Goal: Answer question/provide support: Share knowledge or assist other users

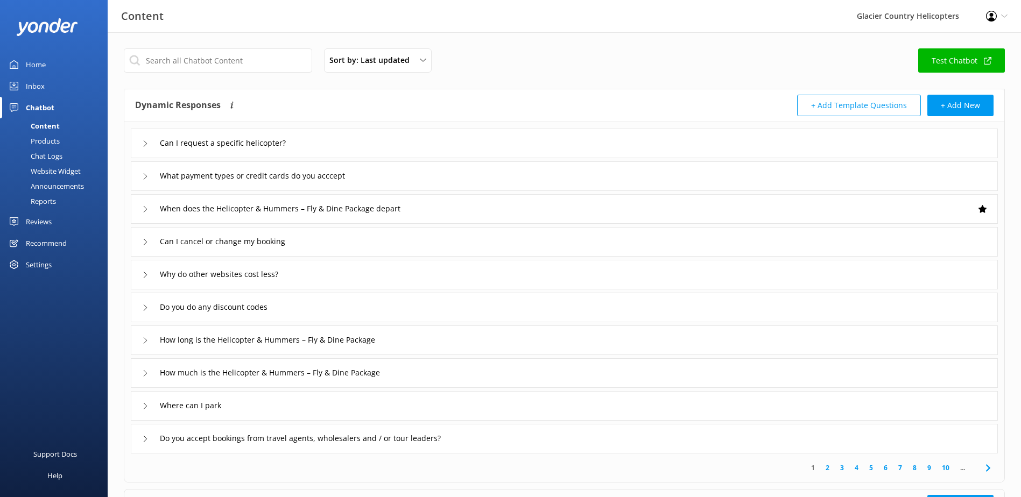
click at [53, 158] on div "Chat Logs" at bounding box center [34, 156] width 56 height 15
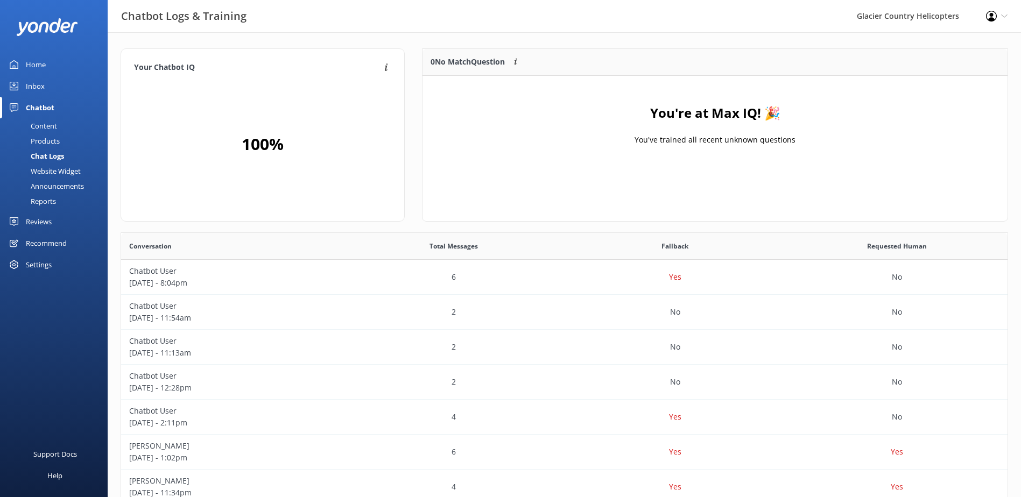
scroll to position [127, 577]
click at [44, 85] on div "Inbox" at bounding box center [35, 86] width 19 height 22
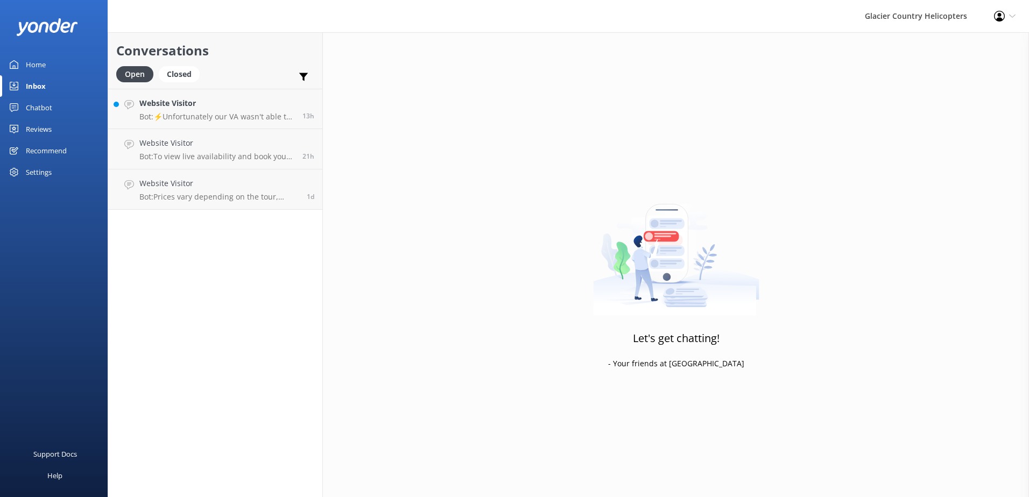
click at [39, 106] on div "Chatbot" at bounding box center [39, 108] width 26 height 22
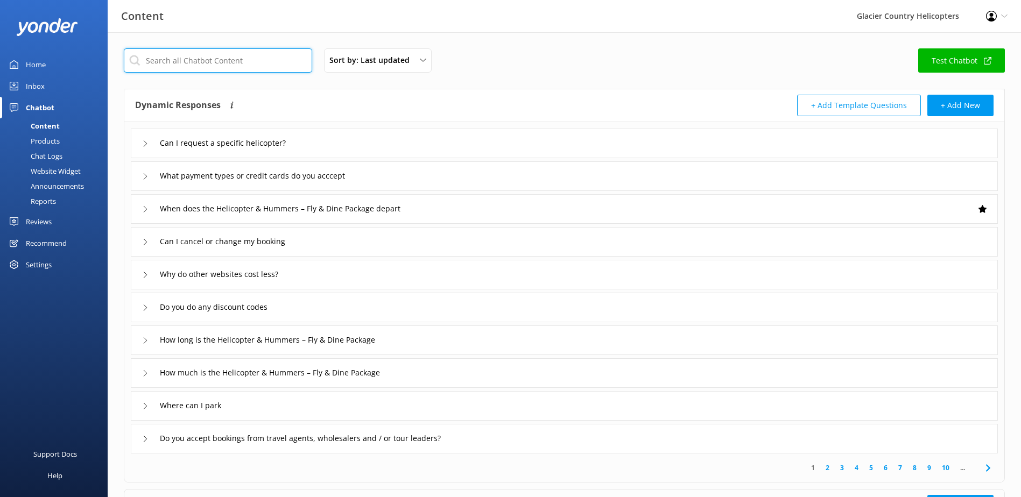
click at [224, 60] on input "text" at bounding box center [218, 60] width 188 height 24
type input "weather"
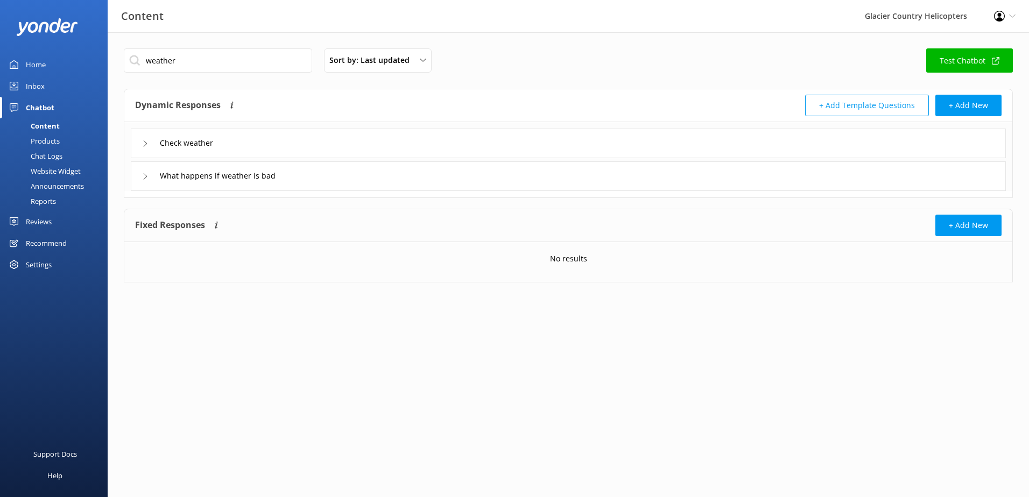
click at [145, 179] on icon at bounding box center [145, 176] width 6 height 6
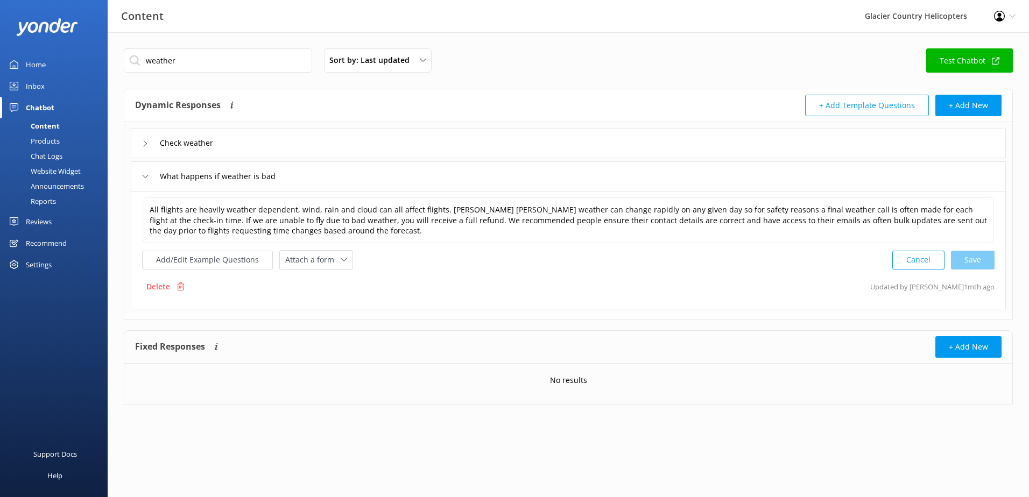
click at [145, 179] on icon at bounding box center [145, 176] width 6 height 6
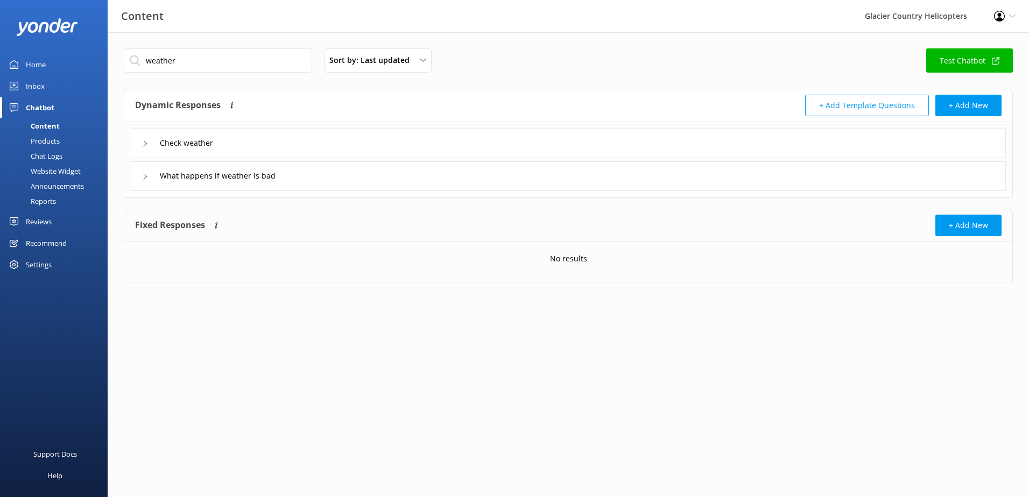
click at [139, 139] on div "Check weather" at bounding box center [568, 144] width 875 height 30
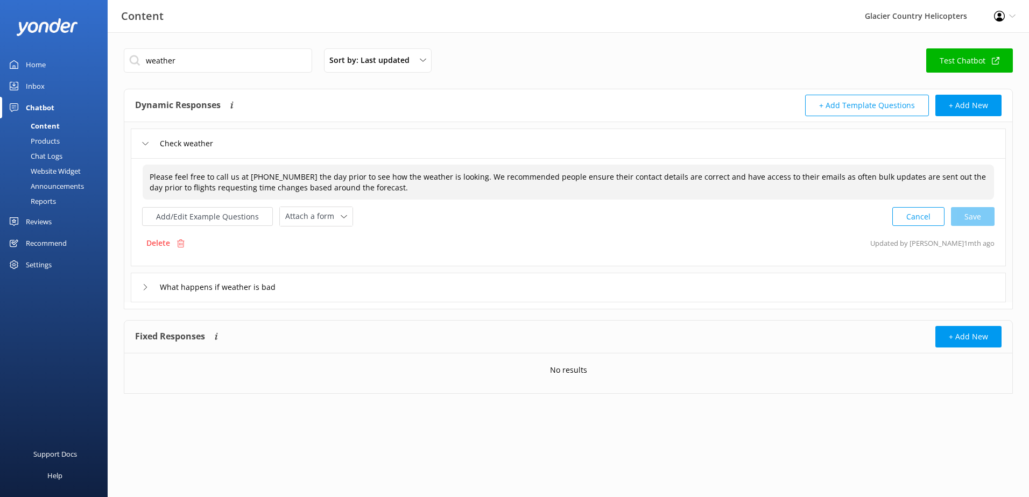
click at [326, 186] on span "Please feel free to call us at [PHONE_NUMBER] the day prior to see how the weat…" at bounding box center [568, 182] width 837 height 21
click at [224, 184] on textarea "Please feel free to call us at [PHONE_NUMBER] the day prior to see how the weat…" at bounding box center [568, 182] width 851 height 34
click at [343, 181] on textarea "Please feel free to call us at [PHONE_NUMBER] the day prior to see how the weat…" at bounding box center [568, 182] width 851 height 34
click at [433, 182] on textarea "Please feel free to call us at [PHONE_NUMBER] the day prior to see how the weat…" at bounding box center [568, 182] width 851 height 34
click at [473, 175] on textarea "Please feel free to call us at [PHONE_NUMBER] the day prior to see how the weat…" at bounding box center [568, 182] width 851 height 34
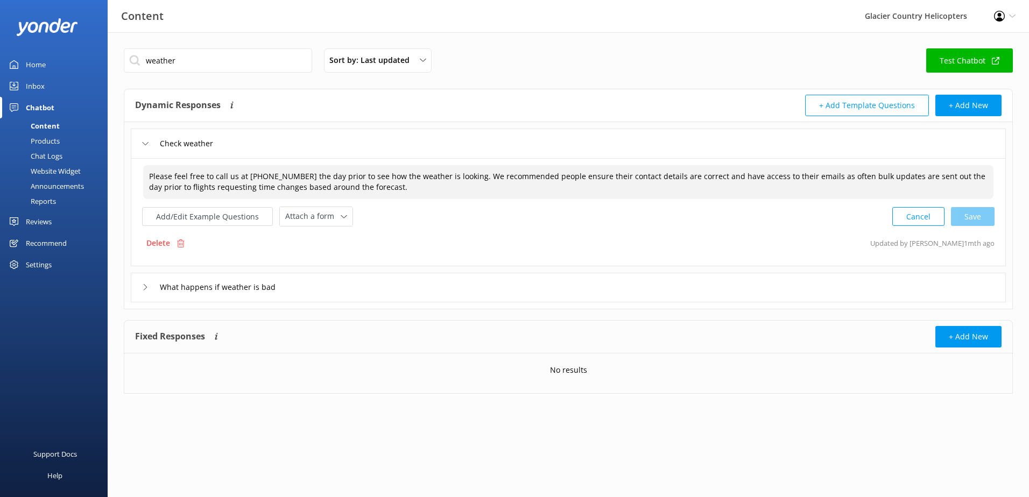
click at [149, 173] on textarea "Please feel free to call us at [PHONE_NUMBER] the day prior to see how the weat…" at bounding box center [568, 182] width 851 height 34
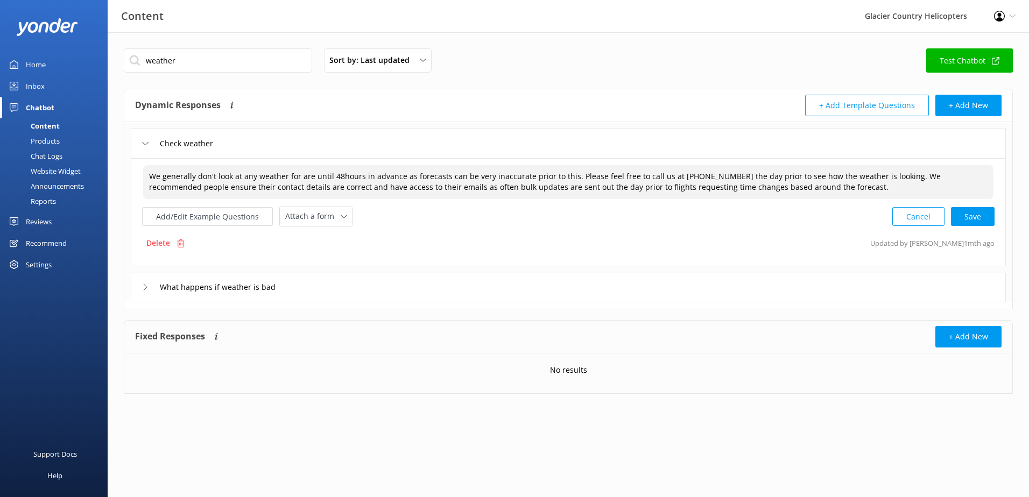
drag, startPoint x: 822, startPoint y: 178, endPoint x: 570, endPoint y: 168, distance: 252.2
click at [570, 168] on textarea "We generally don't look at any weather for are until 48hours in advance as fore…" at bounding box center [568, 182] width 851 height 34
click at [305, 187] on textarea "We generally don't look at any weather for are until 48hours in advance as fore…" at bounding box center [568, 182] width 851 height 34
drag, startPoint x: 523, startPoint y: 188, endPoint x: 462, endPoint y: 191, distance: 60.9
click at [462, 191] on textarea "We generally don't look at any weather for are until 48hours in advance as fore…" at bounding box center [568, 182] width 851 height 34
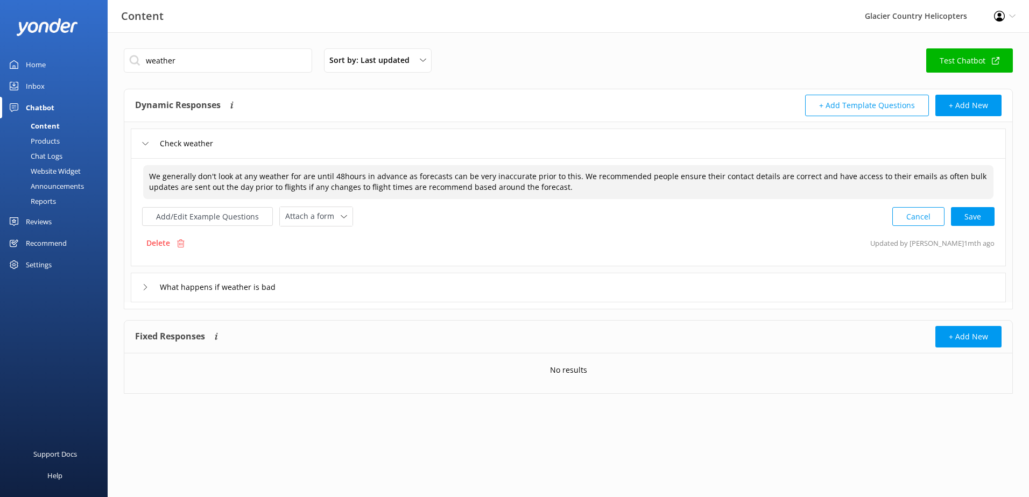
click at [301, 173] on textarea "We generally don't look at any weather for are until 48hours in advance as fore…" at bounding box center [568, 182] width 851 height 34
click at [371, 176] on textarea "We generally don't look at any weather forecasts until 48hours in advance as fo…" at bounding box center [568, 182] width 851 height 34
type textarea "We generally don't look at any weather forecasts until 48hours before take off …"
click at [497, 183] on span "We generally don't look at any weather forecasts until 48hours before take off …" at bounding box center [560, 182] width 820 height 21
drag, startPoint x: 409, startPoint y: 176, endPoint x: 357, endPoint y: 188, distance: 52.8
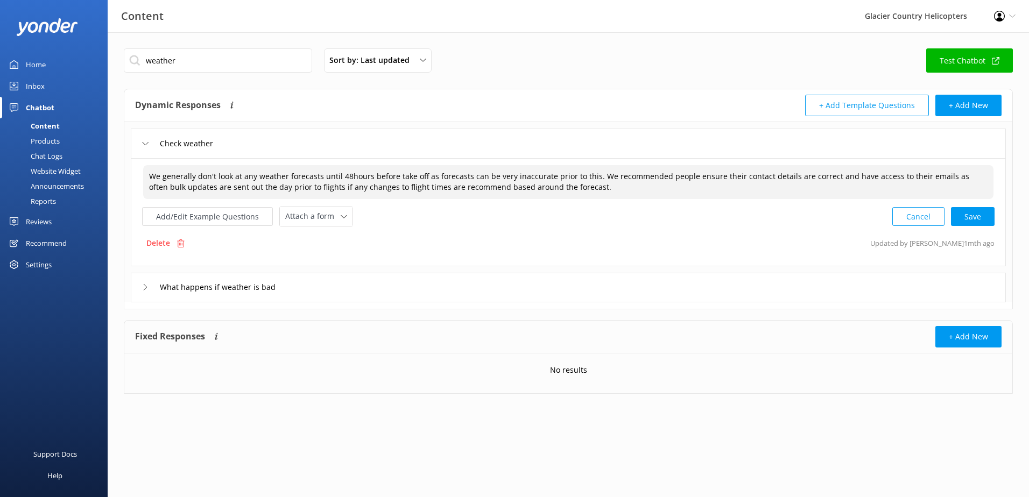
click at [411, 178] on textarea "We generally don't look at any weather forecasts until 48hours before take off …" at bounding box center [568, 182] width 851 height 34
click at [420, 183] on textarea "We generally don't look at any weather forecasts until 48hours before take off …" at bounding box center [568, 182] width 851 height 34
click at [406, 174] on span "We generally don't look at any weather forecasts until 48hours before take off …" at bounding box center [560, 182] width 820 height 21
click at [409, 172] on span "We generally don't look at any weather forecasts until 48hours before take off …" at bounding box center [560, 182] width 820 height 21
click at [502, 184] on textarea "We generally don't look at any weather forecasts until 48hours before take-off …" at bounding box center [568, 182] width 851 height 34
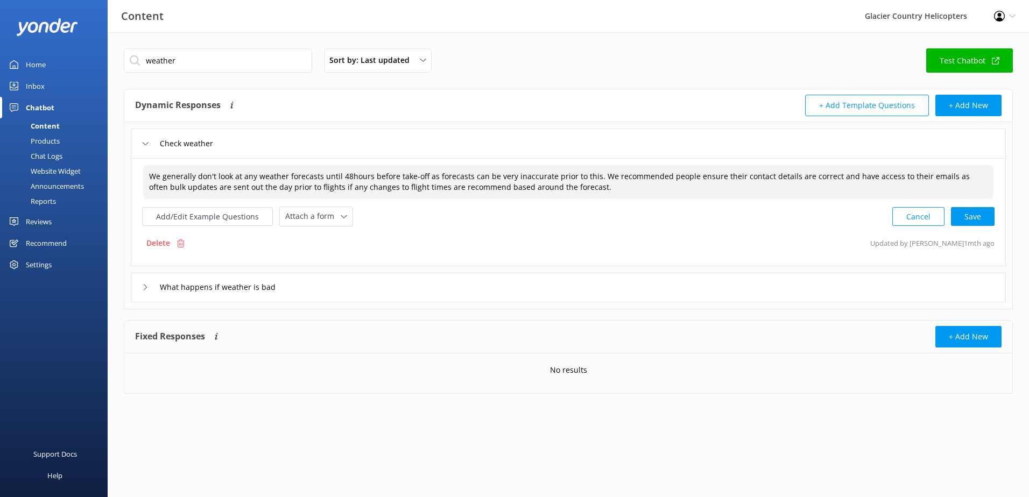
drag, startPoint x: 981, startPoint y: 174, endPoint x: 967, endPoint y: 174, distance: 14.5
click at [967, 174] on textarea "We generally don't look at any weather forecasts until 48hours before take-off …" at bounding box center [568, 182] width 851 height 34
type textarea "We generally don't look at any weather forecasts until 48hours before take-off …"
click at [590, 188] on textarea "We generally don't look at any weather forecasts until 48hours before take-off …" at bounding box center [568, 182] width 851 height 34
click at [964, 213] on div "Cancel Save" at bounding box center [944, 217] width 102 height 20
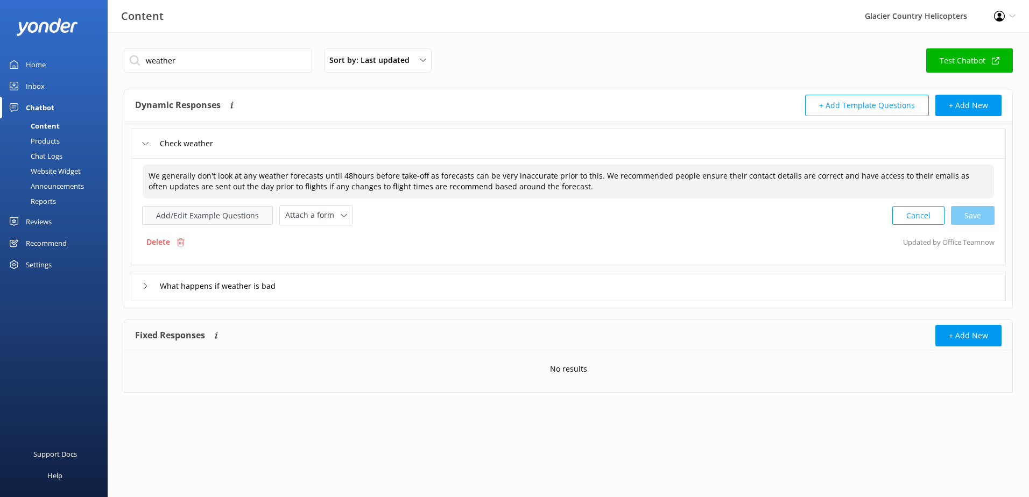
click at [241, 218] on button "Add/Edit Example Questions" at bounding box center [207, 215] width 131 height 19
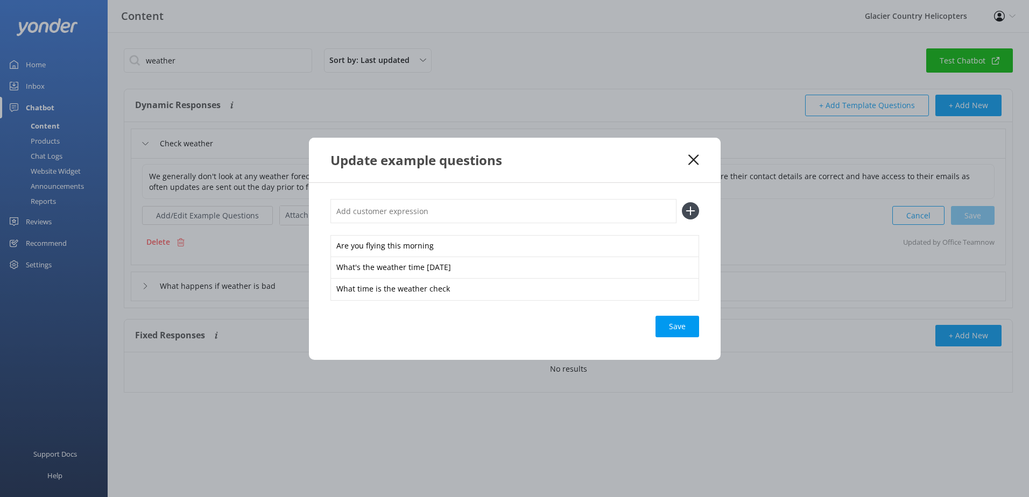
click at [696, 161] on use at bounding box center [694, 160] width 10 height 10
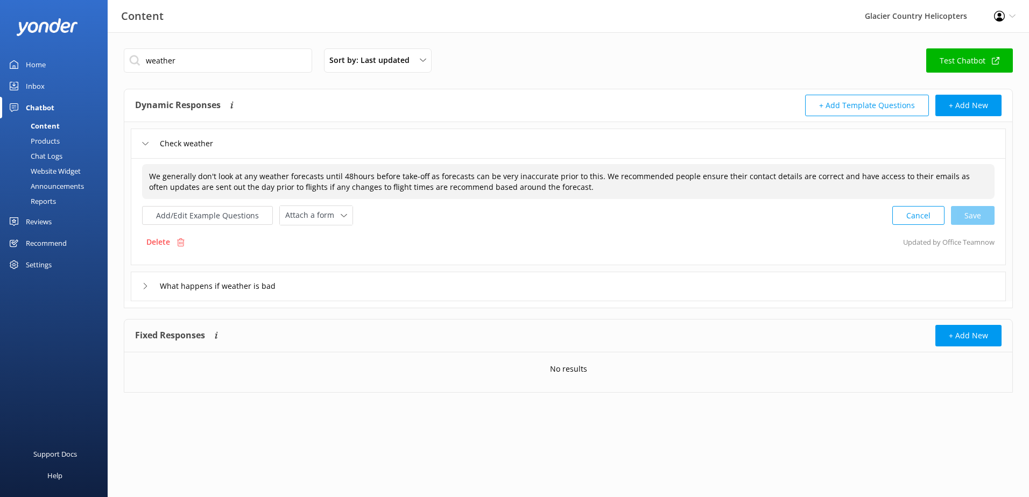
click at [623, 183] on div "We generally don't look at any weather forecasts until 48hours before take-off …" at bounding box center [568, 181] width 853 height 35
click at [576, 185] on textarea "We generally don't look at any weather forecasts until 48hours before take-off …" at bounding box center [569, 182] width 852 height 34
type textarea "We generally don't look at any weather forecasts until 48hours before take-off …"
click at [976, 218] on div "Cancel Save" at bounding box center [944, 216] width 102 height 20
click at [148, 143] on use at bounding box center [146, 143] width 6 height 3
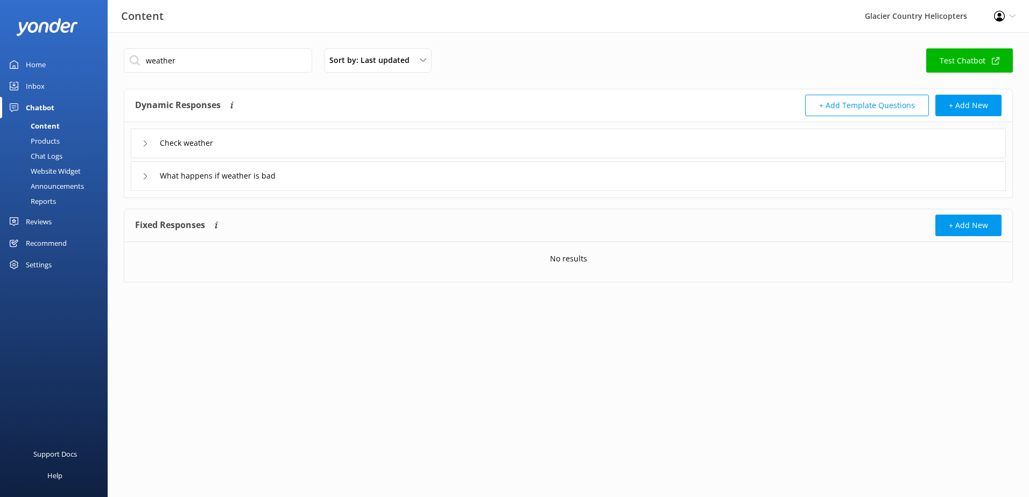
click at [54, 155] on div "Chat Logs" at bounding box center [34, 156] width 56 height 15
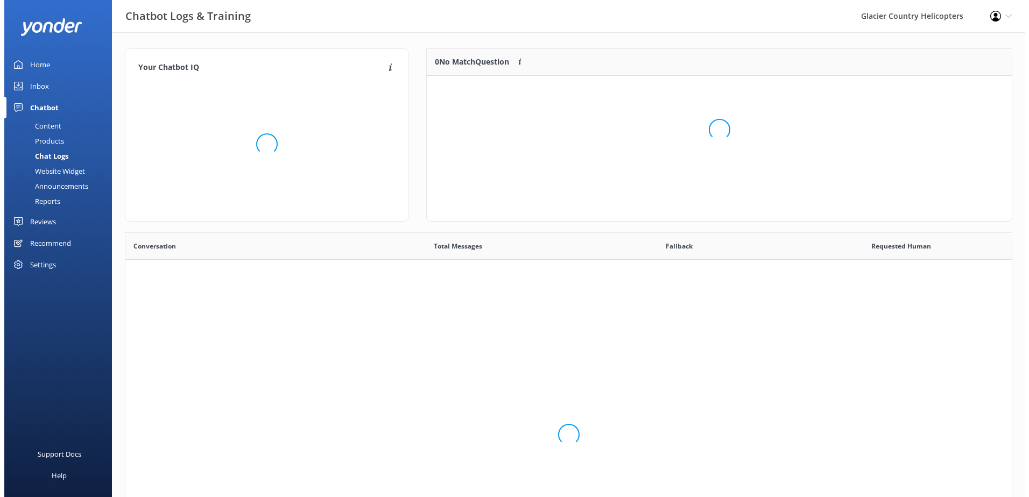
scroll to position [369, 879]
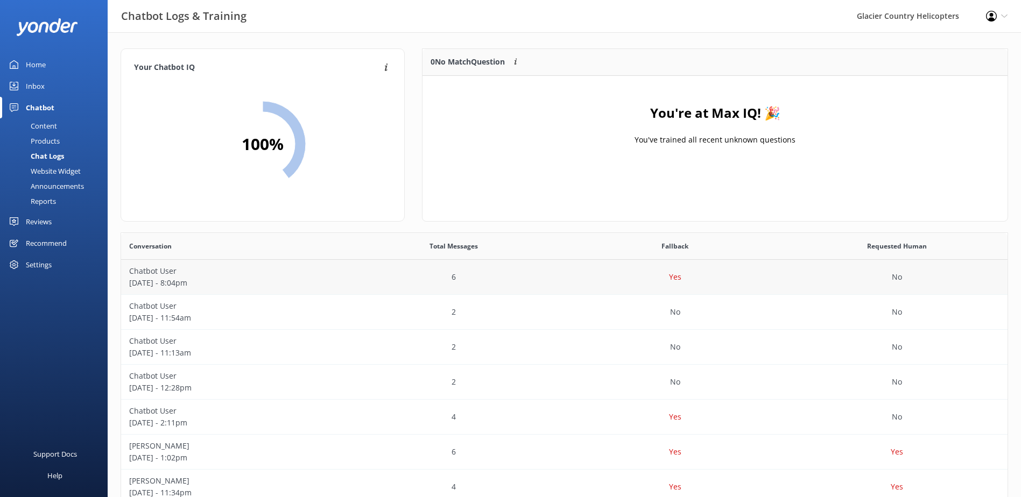
click at [558, 287] on div "6" at bounding box center [454, 277] width 222 height 35
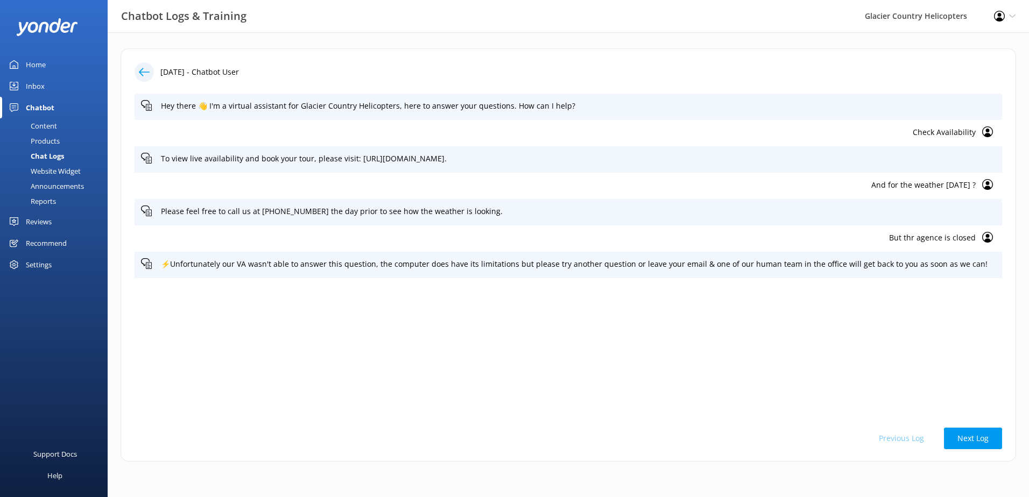
click at [46, 59] on link "Home" at bounding box center [54, 65] width 108 height 22
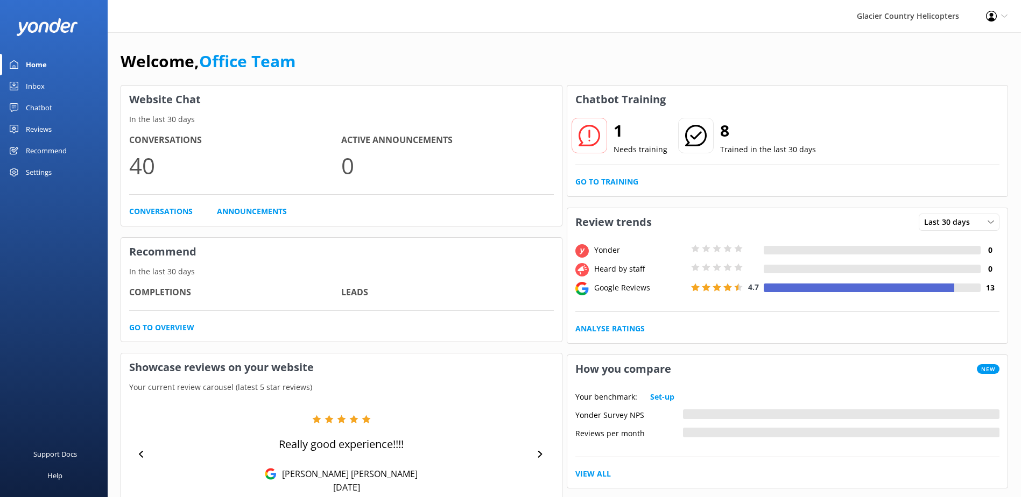
click at [595, 134] on icon at bounding box center [590, 136] width 22 height 22
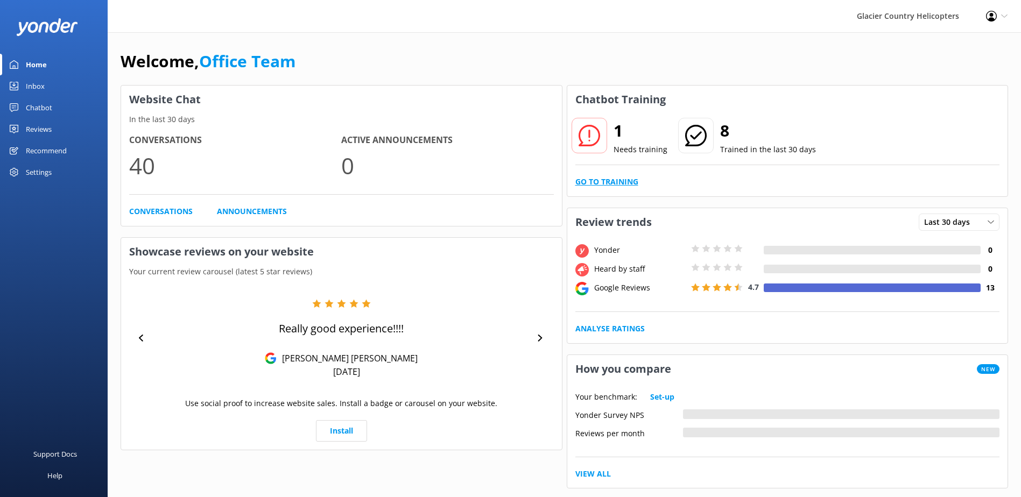
click at [600, 183] on link "Go to Training" at bounding box center [607, 182] width 63 height 12
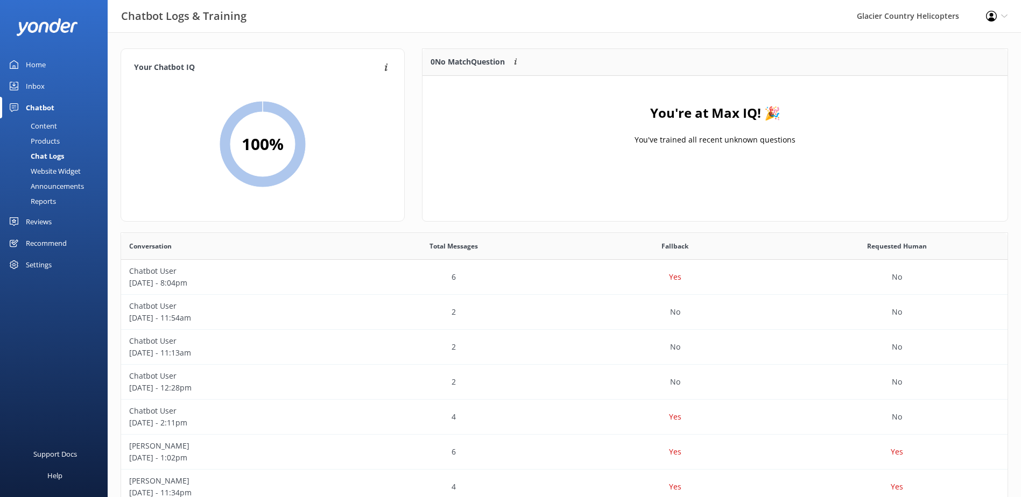
scroll to position [127, 577]
click at [53, 68] on link "Home" at bounding box center [54, 65] width 108 height 22
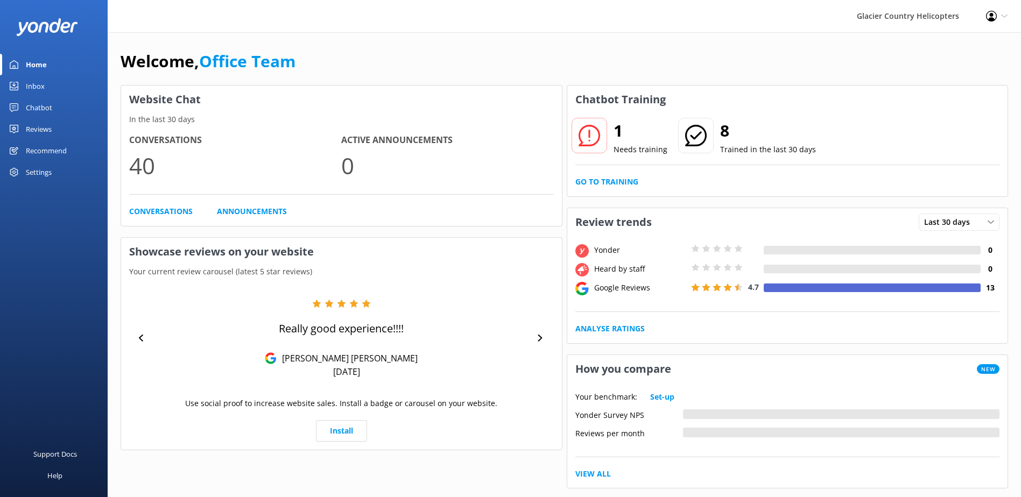
click at [42, 148] on div "Recommend" at bounding box center [46, 151] width 41 height 22
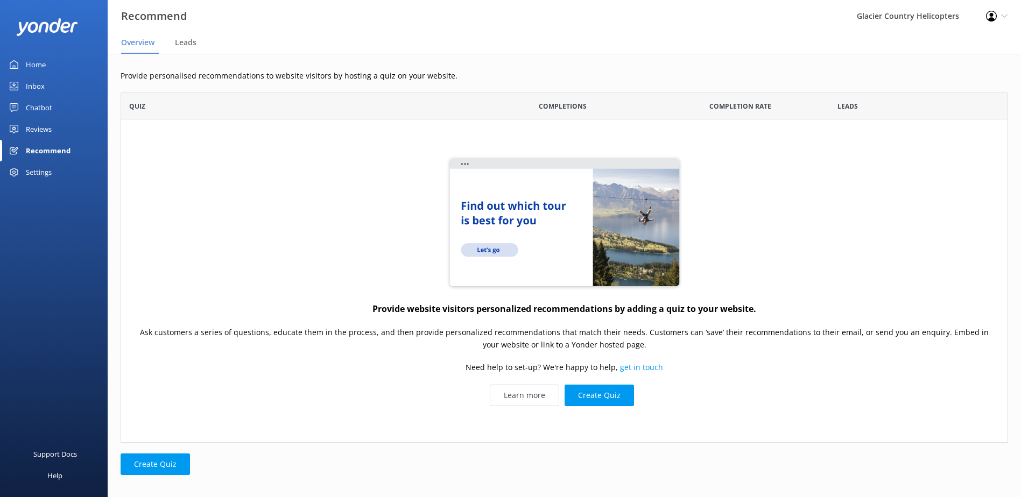
scroll to position [342, 880]
click at [41, 99] on div "Chatbot" at bounding box center [39, 108] width 26 height 22
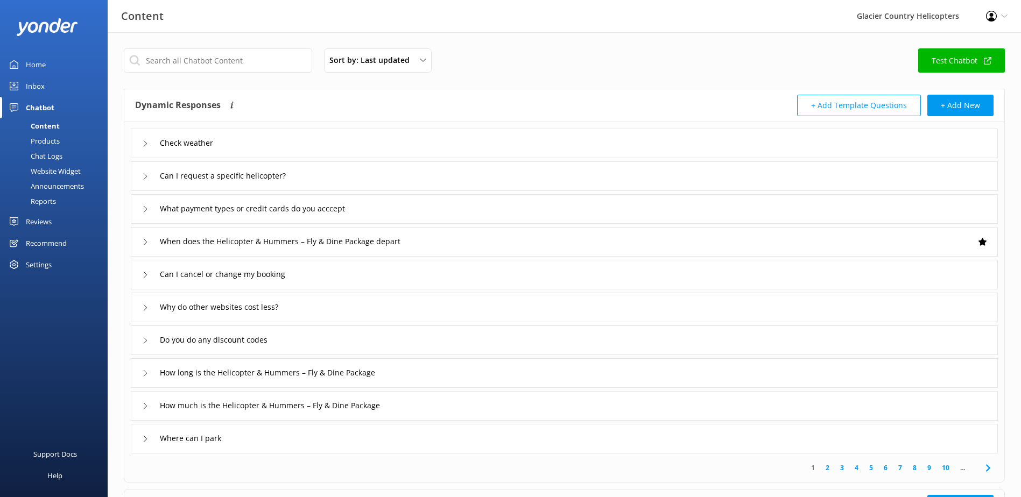
click at [46, 157] on div "Chat Logs" at bounding box center [34, 156] width 56 height 15
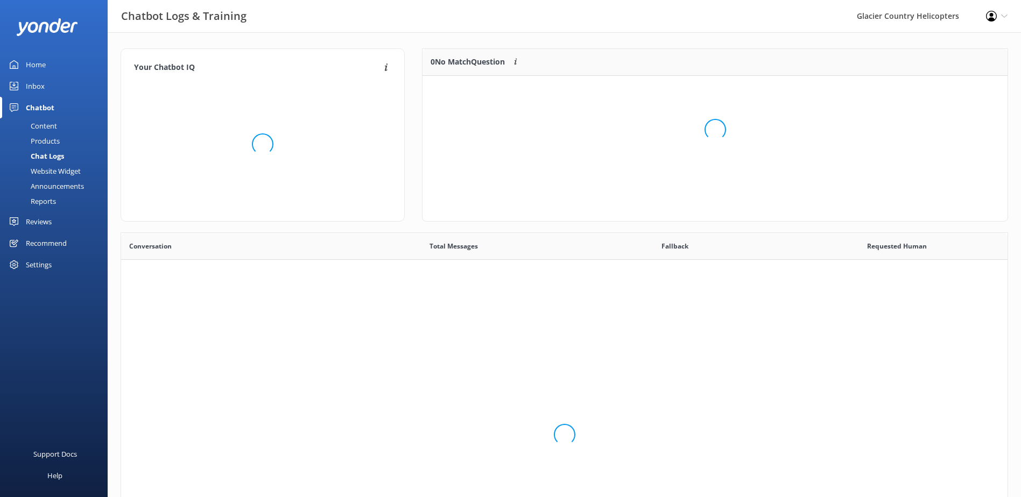
scroll to position [369, 879]
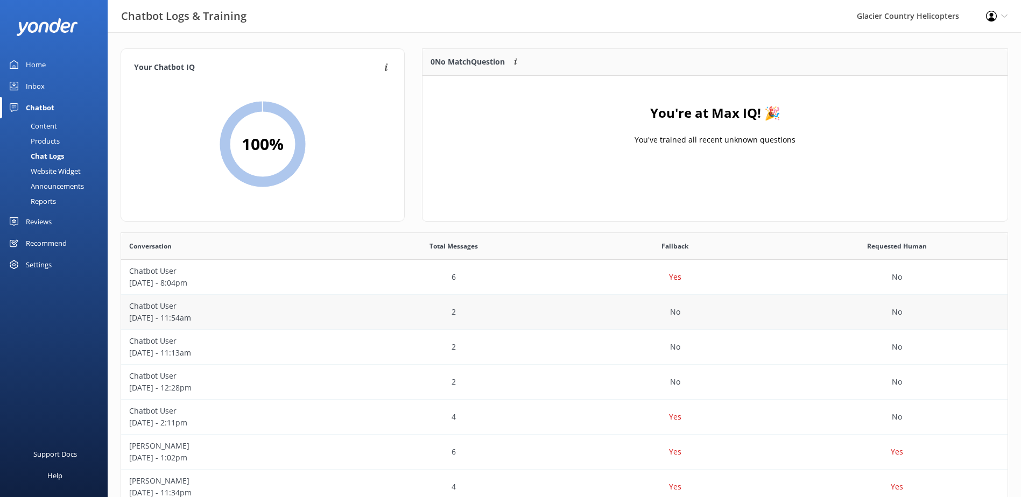
click at [241, 308] on p "Chatbot User" at bounding box center [232, 306] width 206 height 12
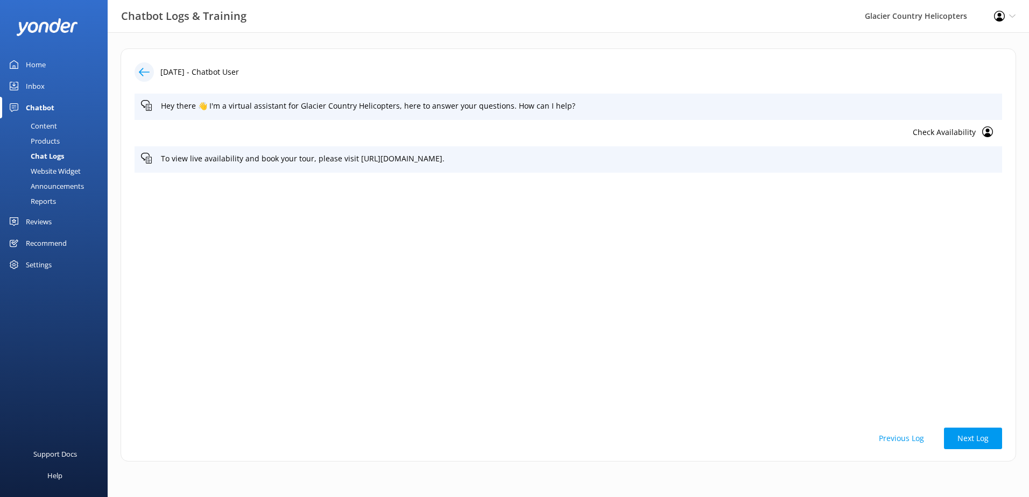
click at [44, 90] on div "Inbox" at bounding box center [35, 86] width 19 height 22
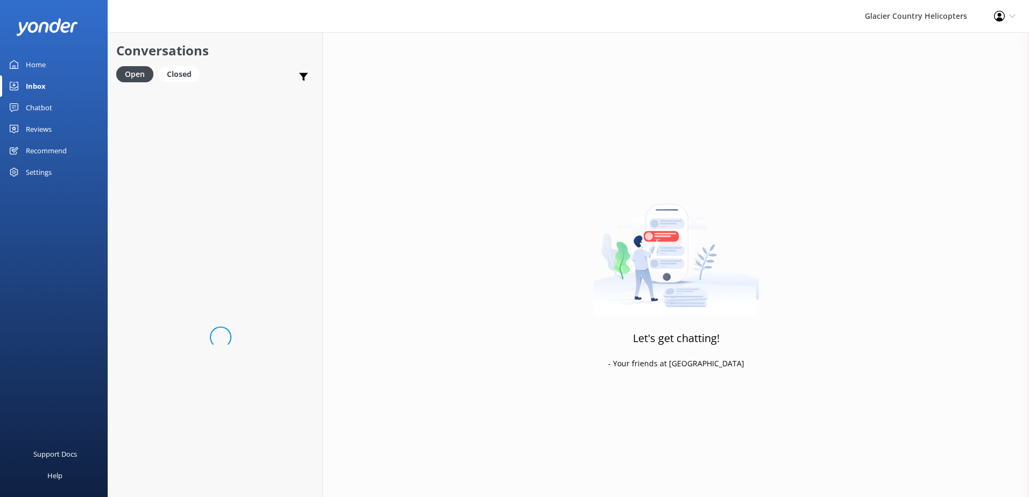
click at [43, 64] on div "Home" at bounding box center [36, 65] width 20 height 22
